Goal: Task Accomplishment & Management: Manage account settings

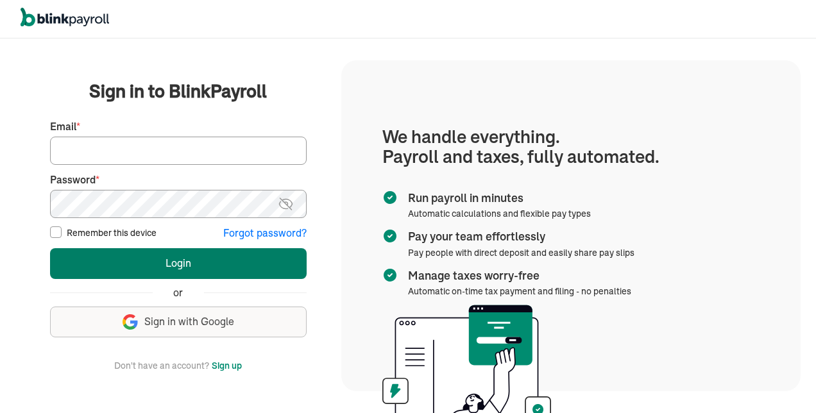
type input "tsimms@iubehavioralservicesllc.com"
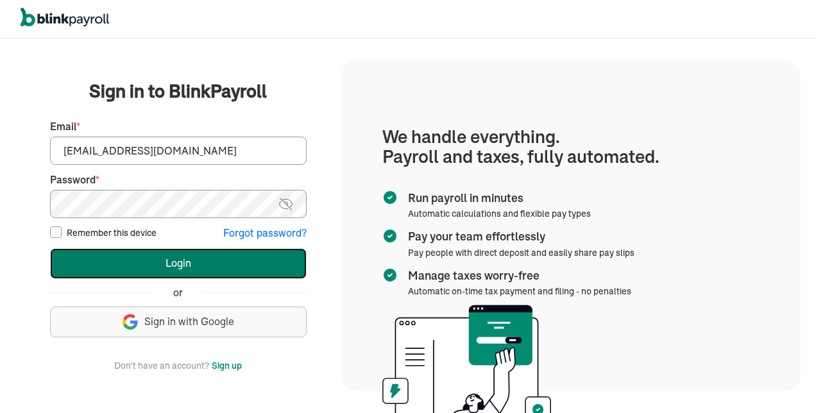
click at [103, 262] on button "Login" at bounding box center [178, 263] width 256 height 31
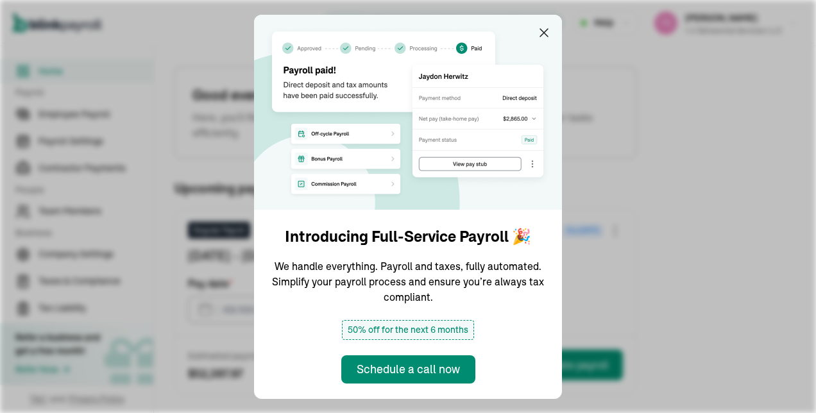
type input "[DATE]"
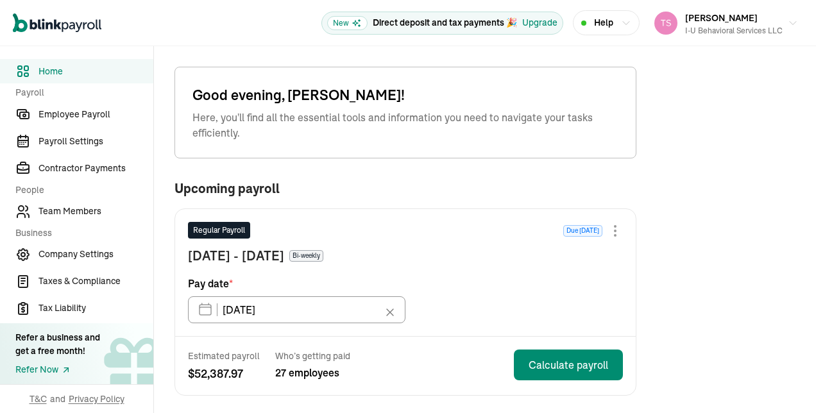
click at [472, 239] on div "Regular Payroll Due [DATE]" at bounding box center [405, 234] width 435 height 24
click at [469, 258] on div "[DATE] - [DATE] Bi-weekly" at bounding box center [405, 255] width 435 height 19
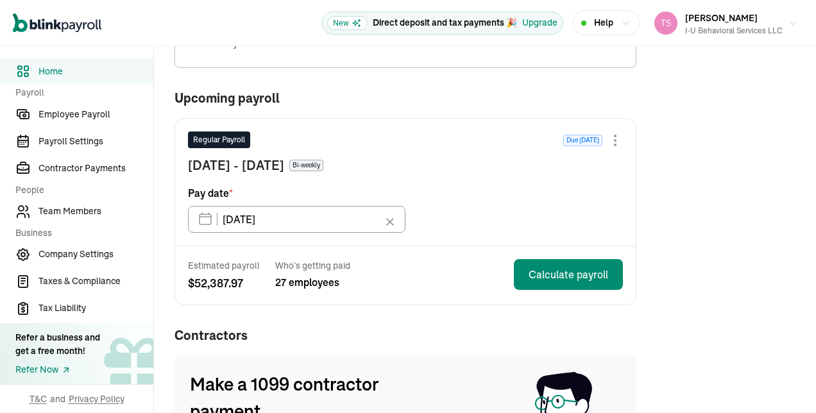
scroll to position [94, 0]
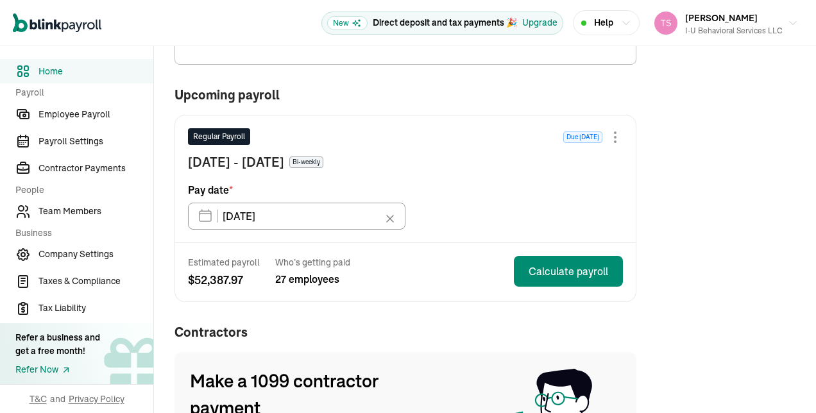
click at [391, 215] on icon at bounding box center [390, 218] width 6 height 6
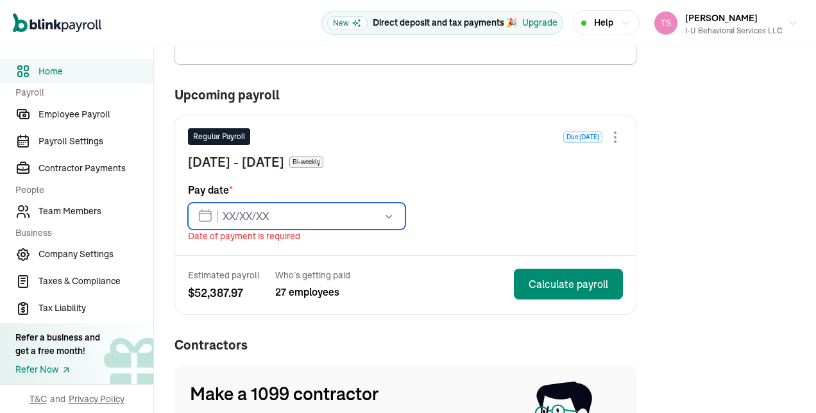
click at [208, 217] on input "text" at bounding box center [296, 216] width 217 height 27
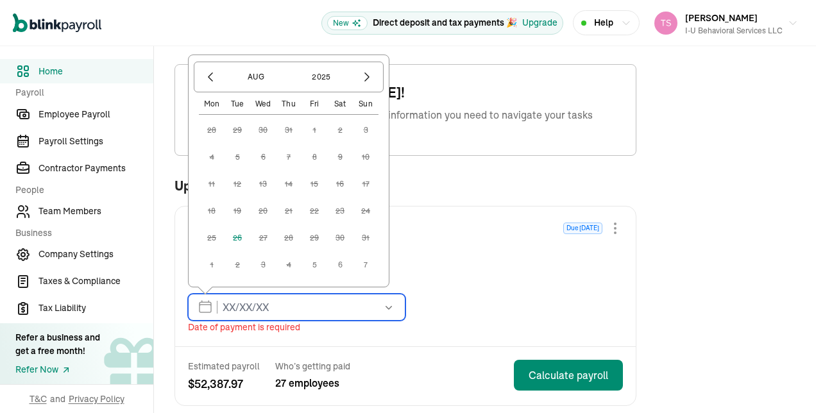
scroll to position [0, 0]
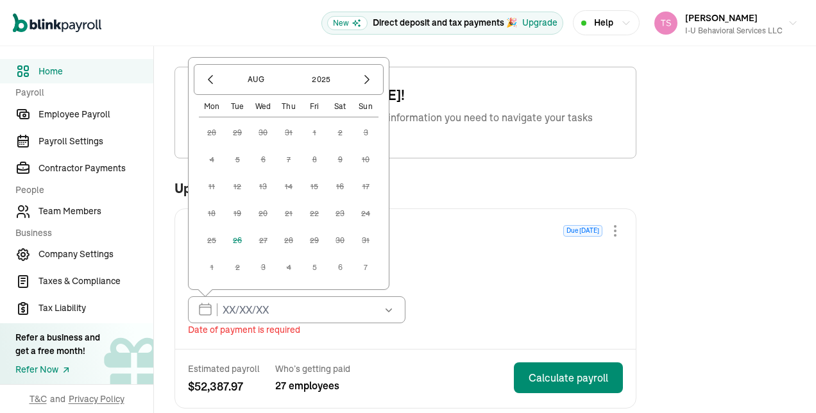
click at [389, 223] on div "Regular Payroll Due [DATE]" at bounding box center [405, 234] width 435 height 24
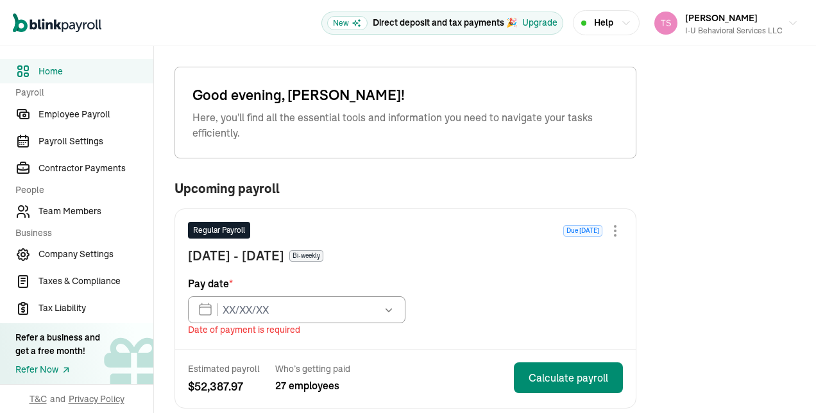
click at [389, 223] on div "Regular Payroll Due [DATE]" at bounding box center [405, 234] width 435 height 24
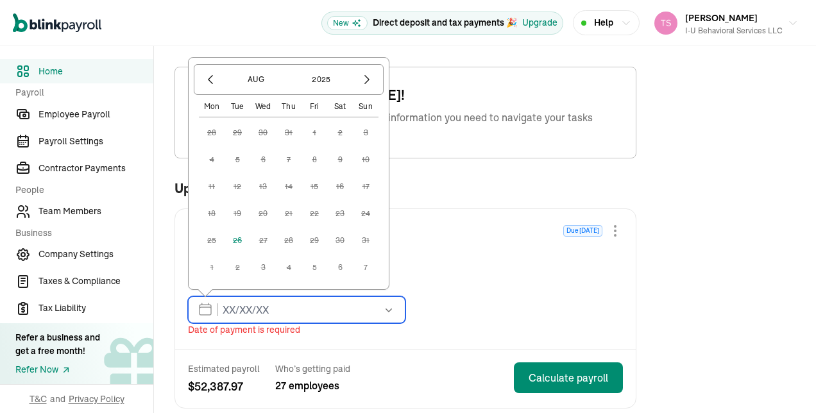
click at [285, 307] on input "text" at bounding box center [296, 309] width 217 height 27
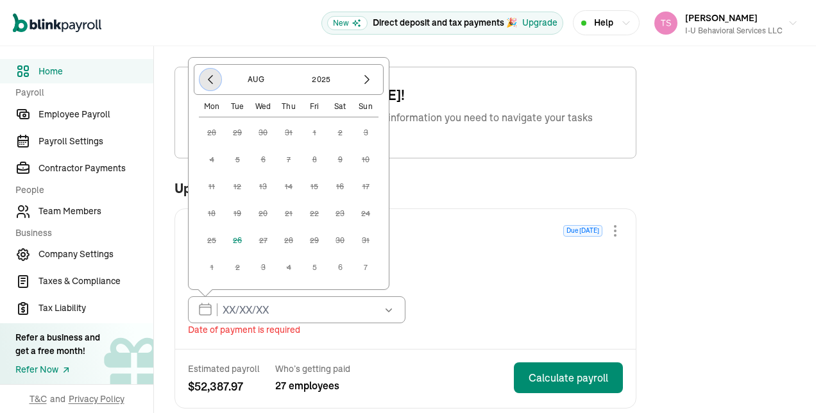
click at [212, 81] on icon "button" at bounding box center [210, 79] width 13 height 13
click at [362, 83] on icon "button" at bounding box center [366, 79] width 13 height 13
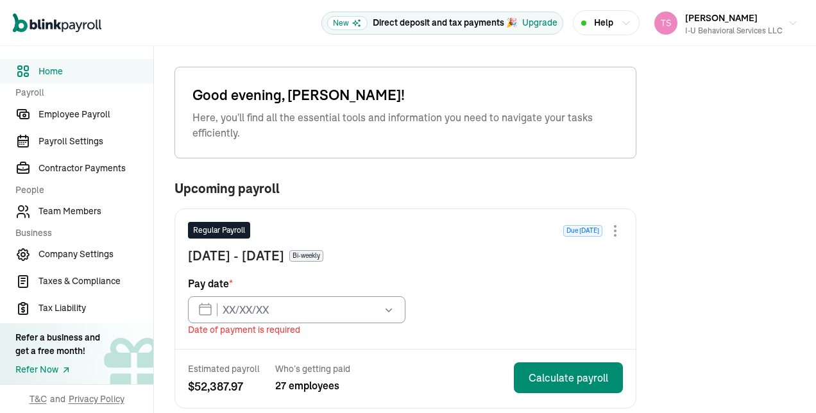
click at [431, 181] on div "Upcoming payroll" at bounding box center [405, 193] width 462 height 29
click at [385, 319] on button "button" at bounding box center [387, 309] width 36 height 27
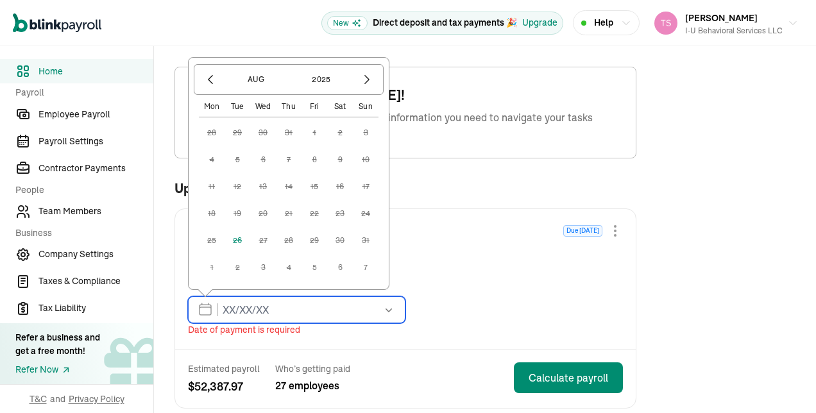
click at [210, 314] on input "text" at bounding box center [296, 309] width 217 height 27
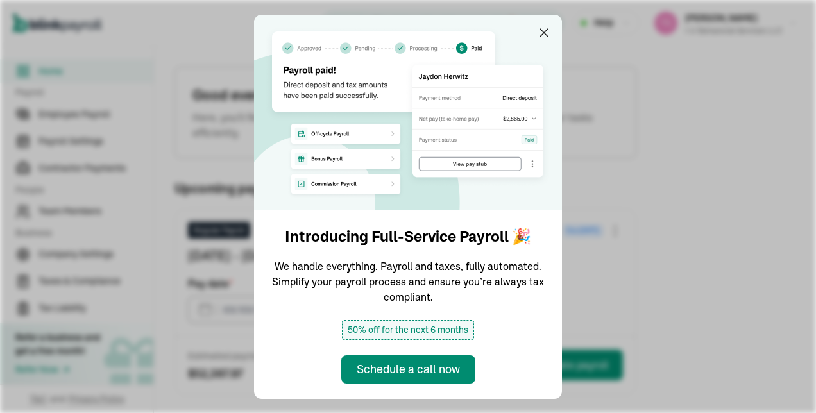
type input "[DATE]"
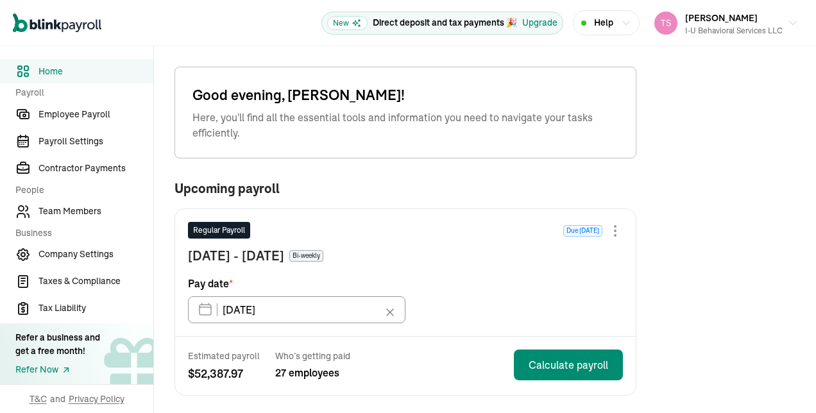
click at [472, 239] on div "Regular Payroll Due [DATE]" at bounding box center [405, 234] width 435 height 24
click at [469, 258] on div "[DATE] - [DATE] Bi-weekly" at bounding box center [405, 255] width 435 height 19
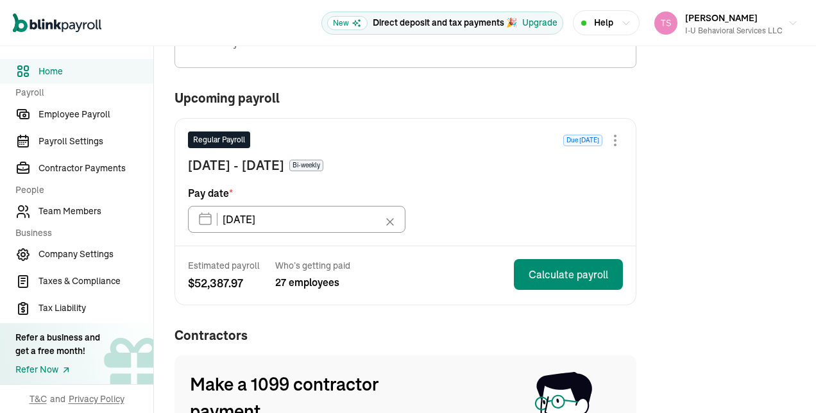
scroll to position [94, 0]
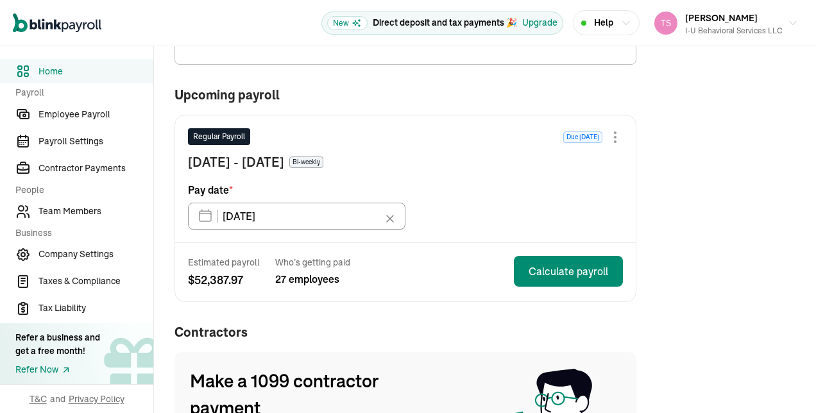
click at [391, 215] on icon at bounding box center [390, 218] width 6 height 6
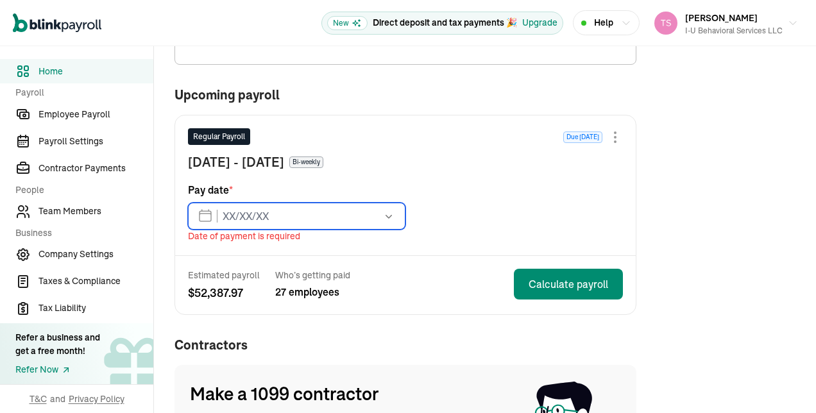
click at [208, 217] on input "text" at bounding box center [296, 216] width 217 height 27
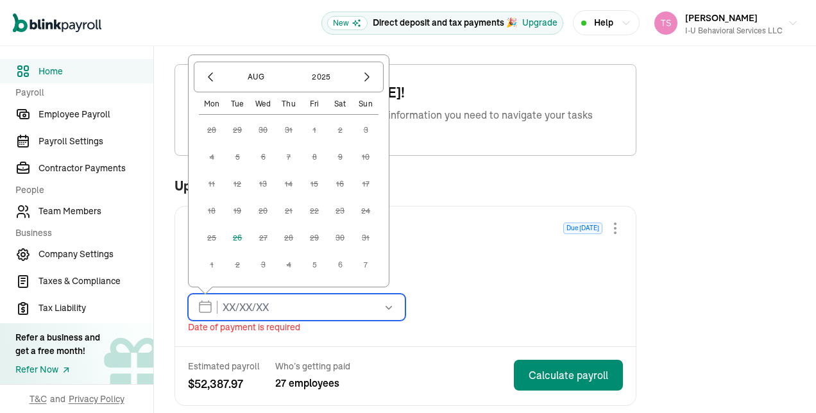
scroll to position [0, 0]
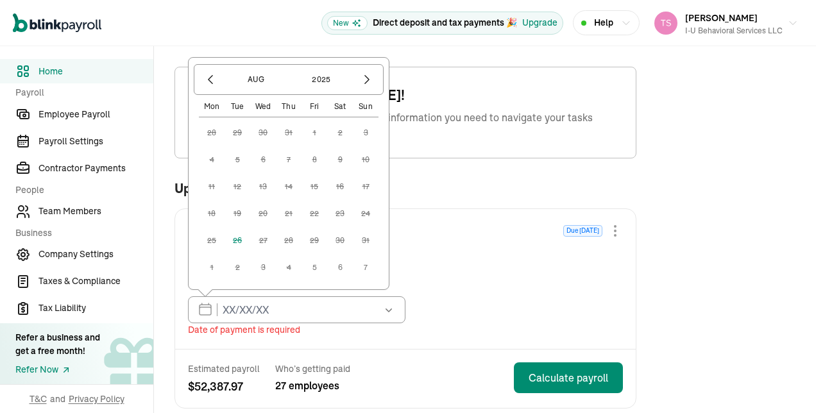
click at [389, 223] on div "Regular Payroll Due [DATE]" at bounding box center [405, 234] width 435 height 24
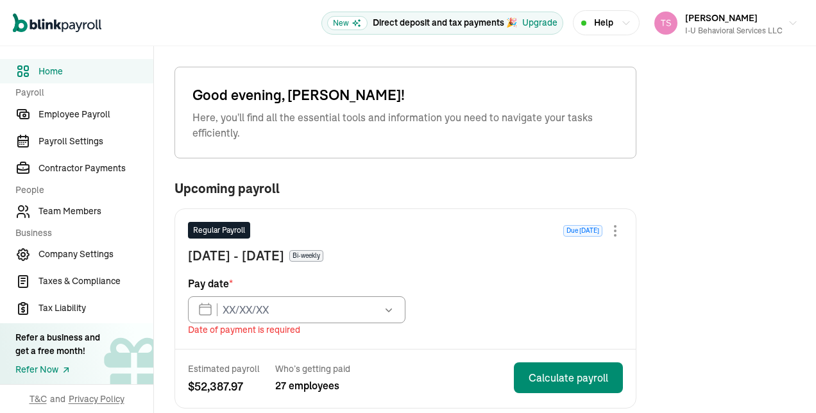
click at [389, 223] on div "Regular Payroll Due [DATE]" at bounding box center [405, 234] width 435 height 24
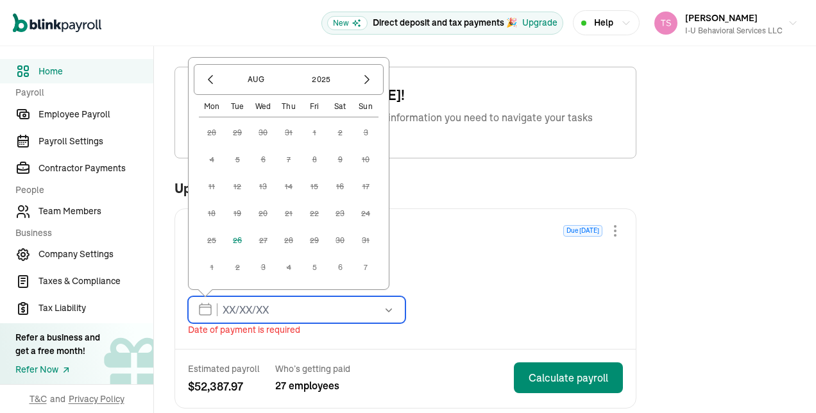
click at [285, 307] on input "text" at bounding box center [296, 309] width 217 height 27
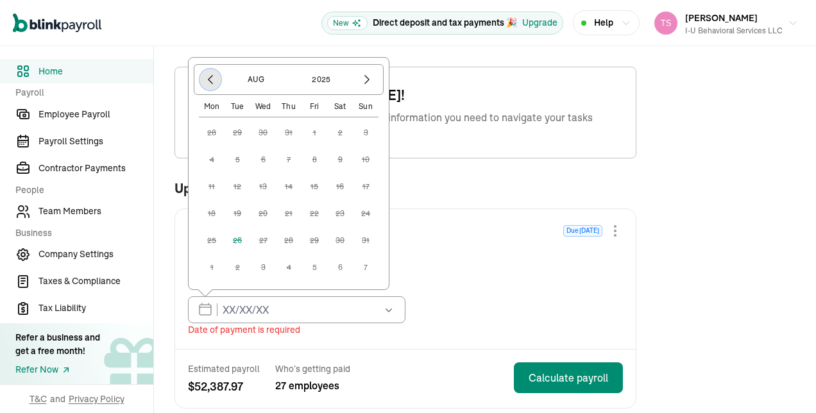
click at [212, 81] on icon "button" at bounding box center [210, 79] width 13 height 13
click at [362, 83] on icon "button" at bounding box center [366, 79] width 13 height 13
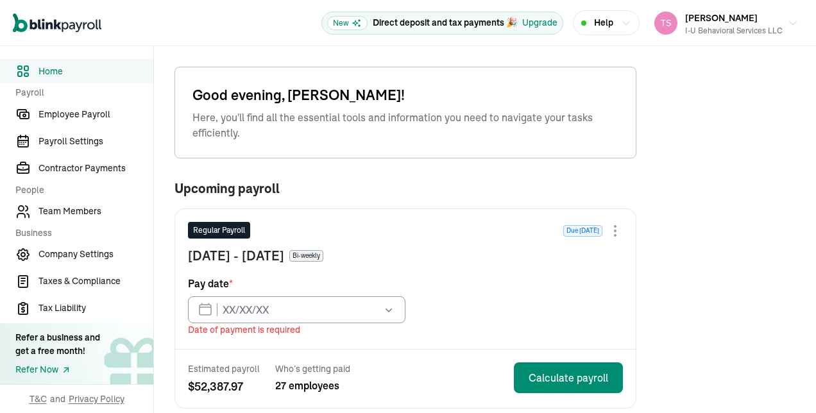
click at [431, 181] on div "Upcoming payroll" at bounding box center [405, 193] width 462 height 29
click at [385, 319] on button "button" at bounding box center [387, 309] width 36 height 27
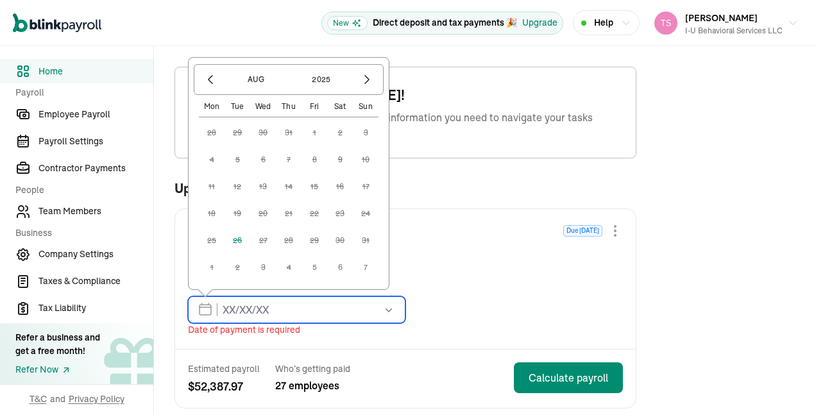
click at [210, 314] on input "text" at bounding box center [296, 309] width 217 height 27
